Goal: Task Accomplishment & Management: Manage account settings

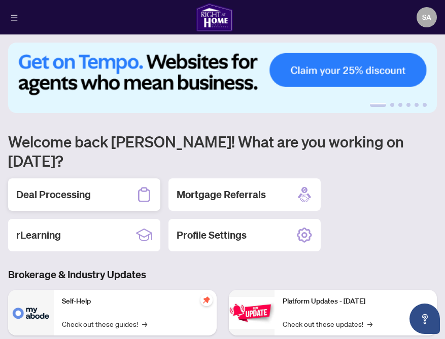
click at [94, 178] on div "Deal Processing" at bounding box center [84, 194] width 152 height 32
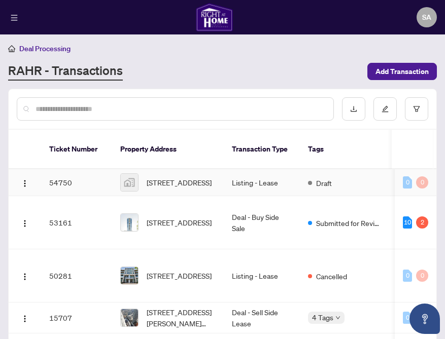
click at [341, 176] on td "Draft" at bounding box center [345, 182] width 90 height 27
click at [134, 174] on img at bounding box center [129, 182] width 17 height 17
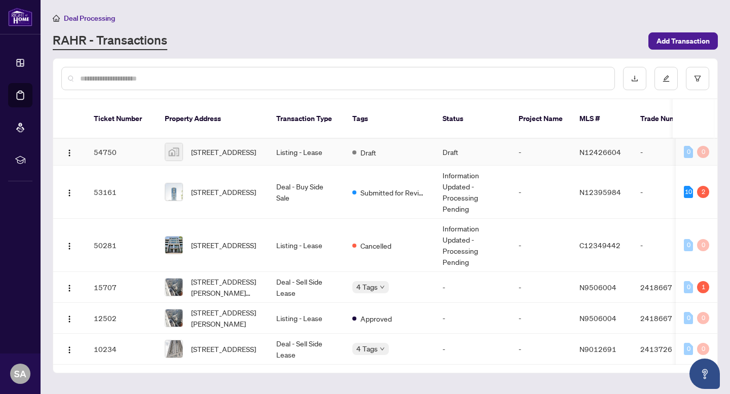
click at [298, 141] on td "Listing - Lease" at bounding box center [306, 152] width 76 height 27
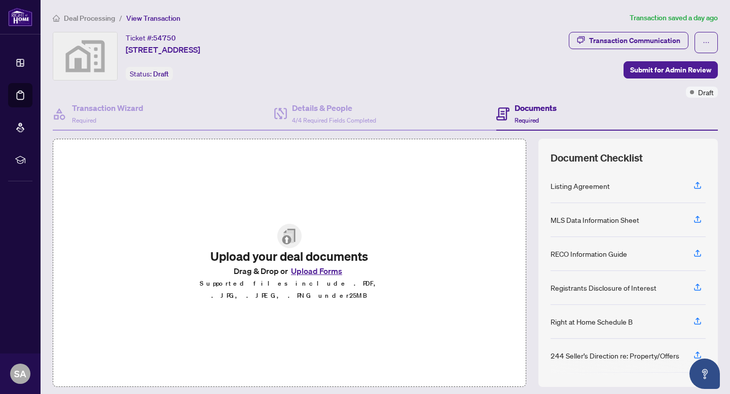
click at [316, 278] on button "Upload Forms" at bounding box center [316, 271] width 57 height 13
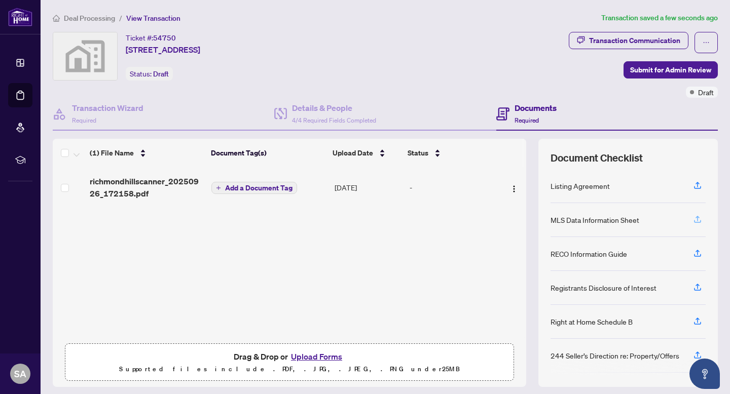
click at [444, 220] on icon "button" at bounding box center [697, 219] width 9 height 9
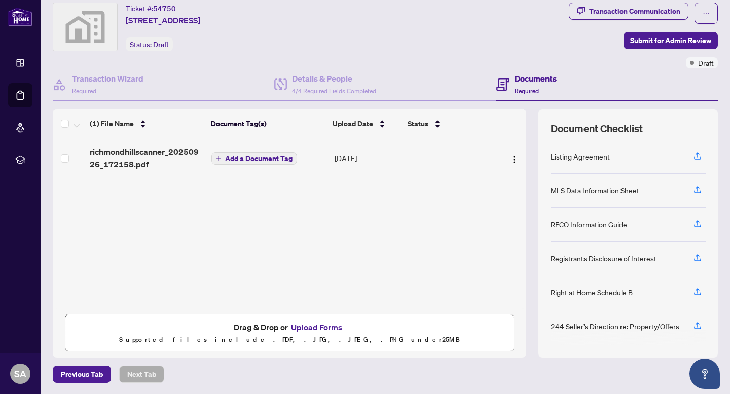
scroll to position [28, 0]
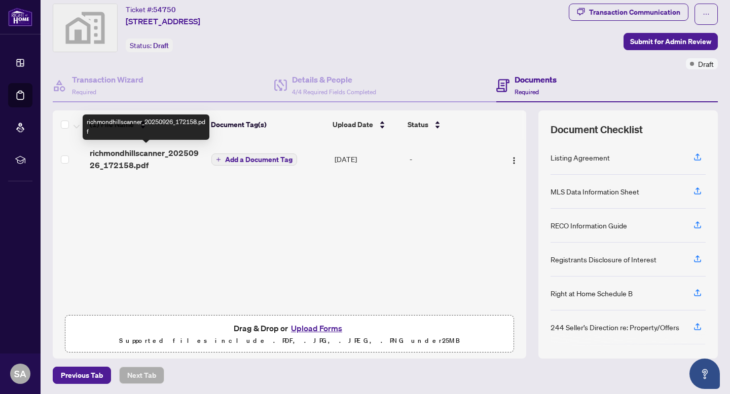
click at [137, 158] on span "richmondhillscanner_20250926_172158.pdf" at bounding box center [147, 159] width 114 height 24
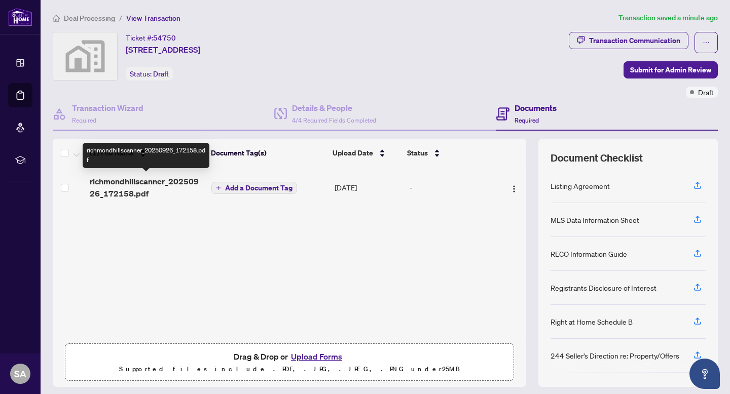
click at [187, 183] on span "richmondhillscanner_20250926_172158.pdf" at bounding box center [147, 187] width 114 height 24
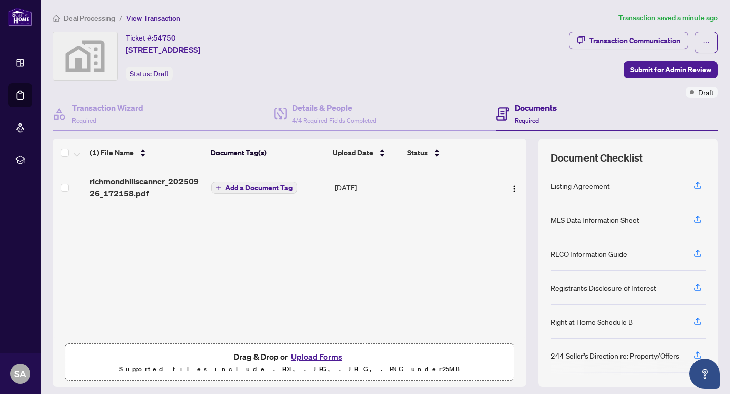
click at [106, 339] on div "(1) File Name Document Tag(s) Upload Date Status richmondhillscanner_20250926_1…" at bounding box center [290, 263] width 474 height 248
click at [106, 339] on div "Deal Processing / View Transaction Transaction saved a minute ago Ticket #: 547…" at bounding box center [385, 212] width 673 height 401
click at [444, 188] on img "button" at bounding box center [514, 189] width 8 height 8
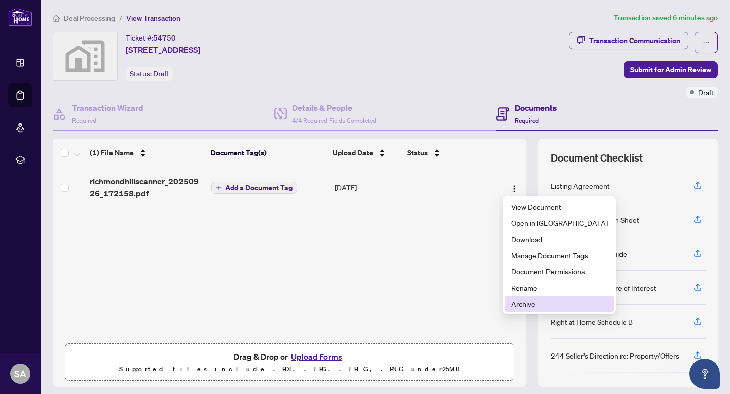
click at [444, 304] on span "Archive" at bounding box center [559, 304] width 97 height 11
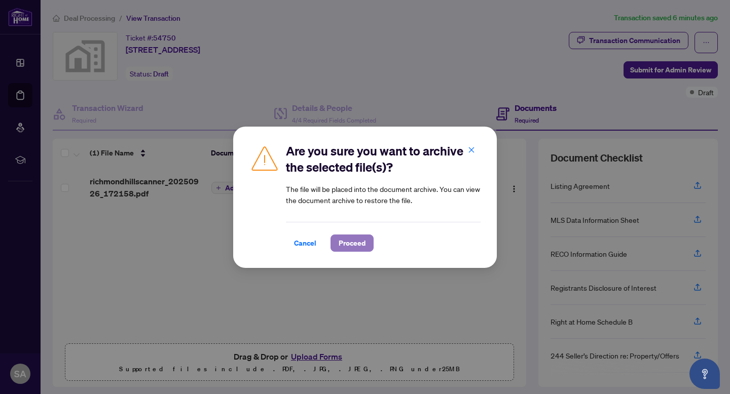
click at [351, 243] on span "Proceed" at bounding box center [352, 243] width 27 height 16
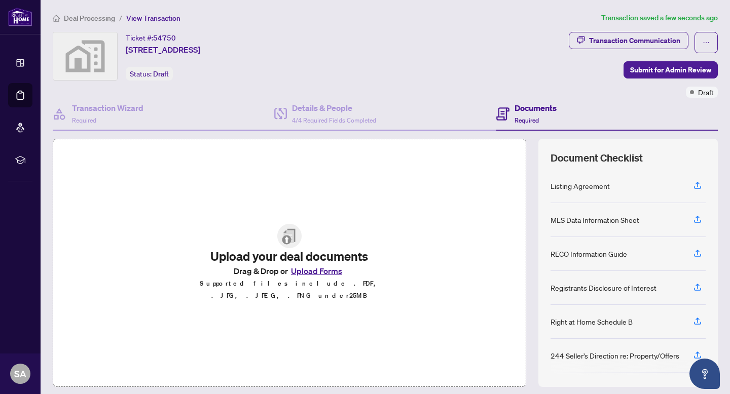
click at [305, 277] on button "Upload Forms" at bounding box center [316, 271] width 57 height 13
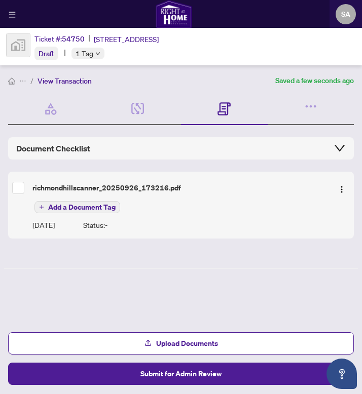
click at [64, 205] on span "Add a Document Tag" at bounding box center [81, 207] width 67 height 7
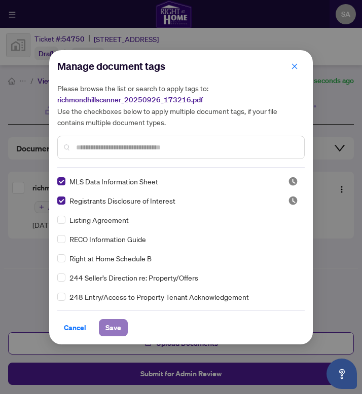
click at [106, 330] on span "Save" at bounding box center [113, 328] width 16 height 16
